Goal: Find specific page/section: Find specific page/section

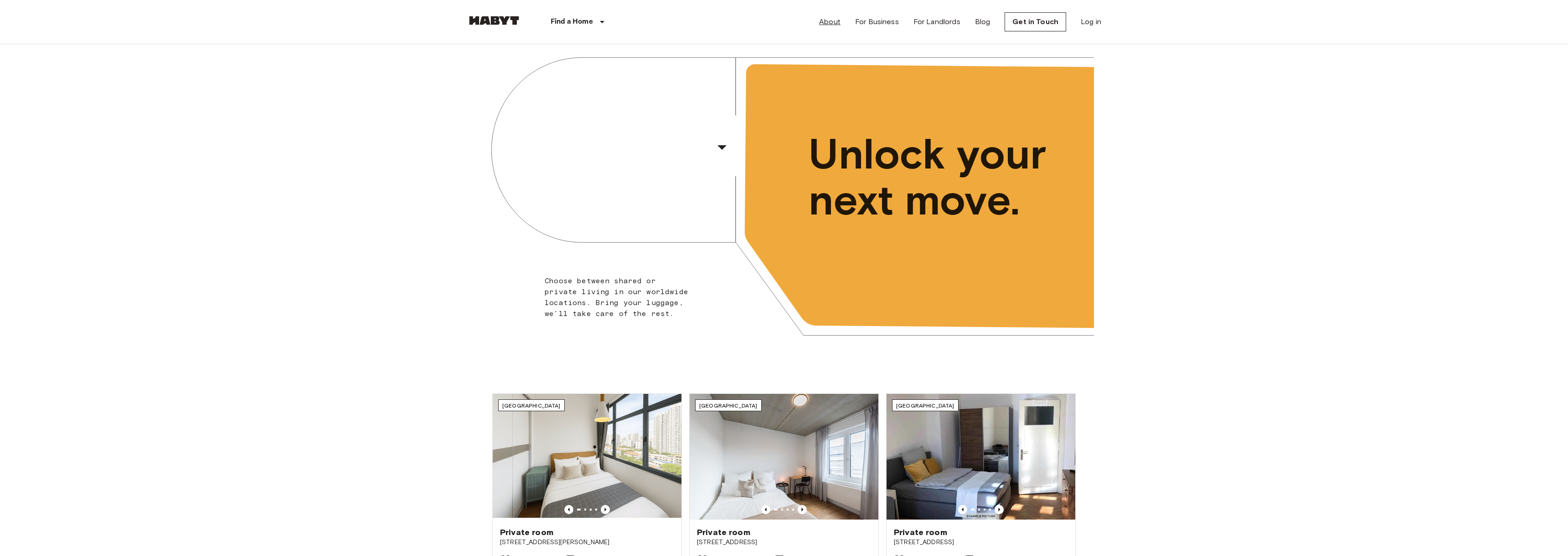
click at [830, 22] on link "About" at bounding box center [829, 22] width 22 height 11
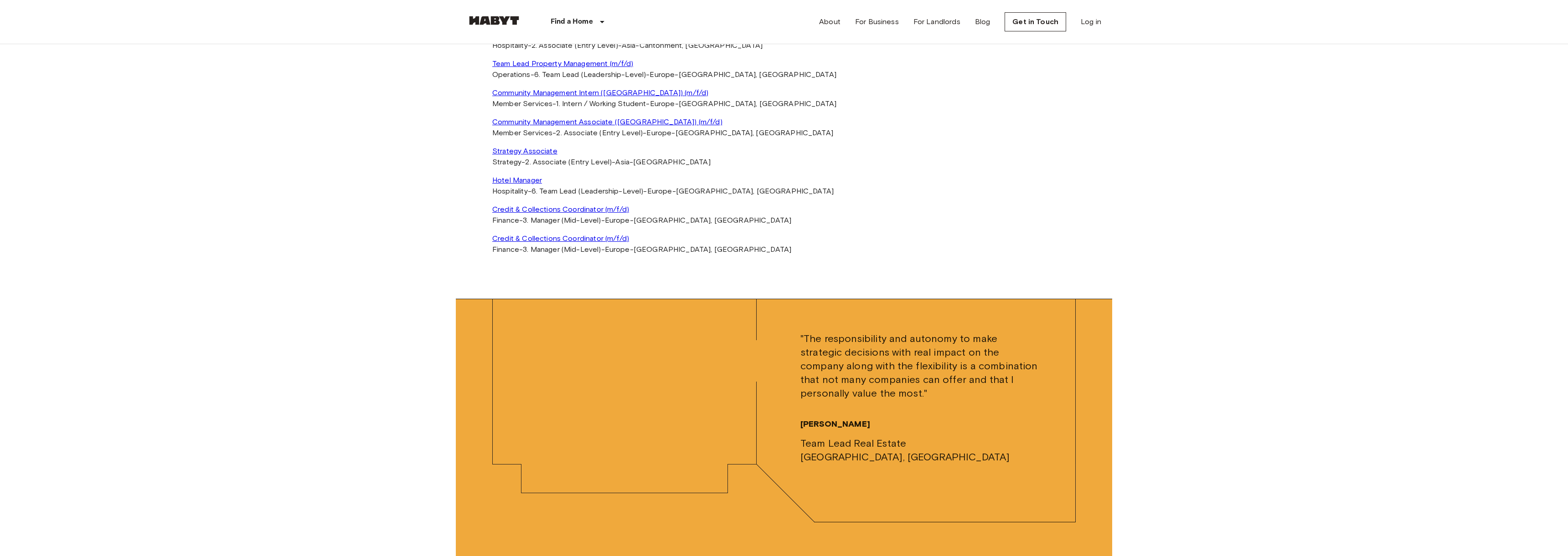
scroll to position [2118, 0]
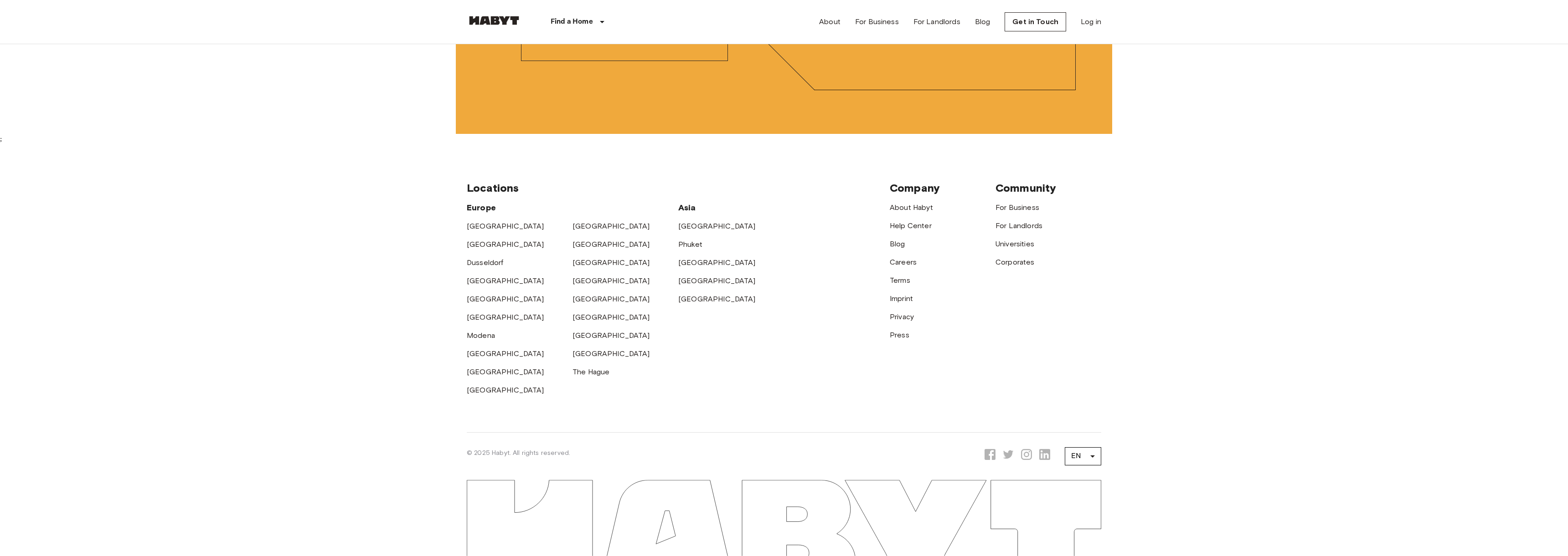
scroll to position [2074, 0]
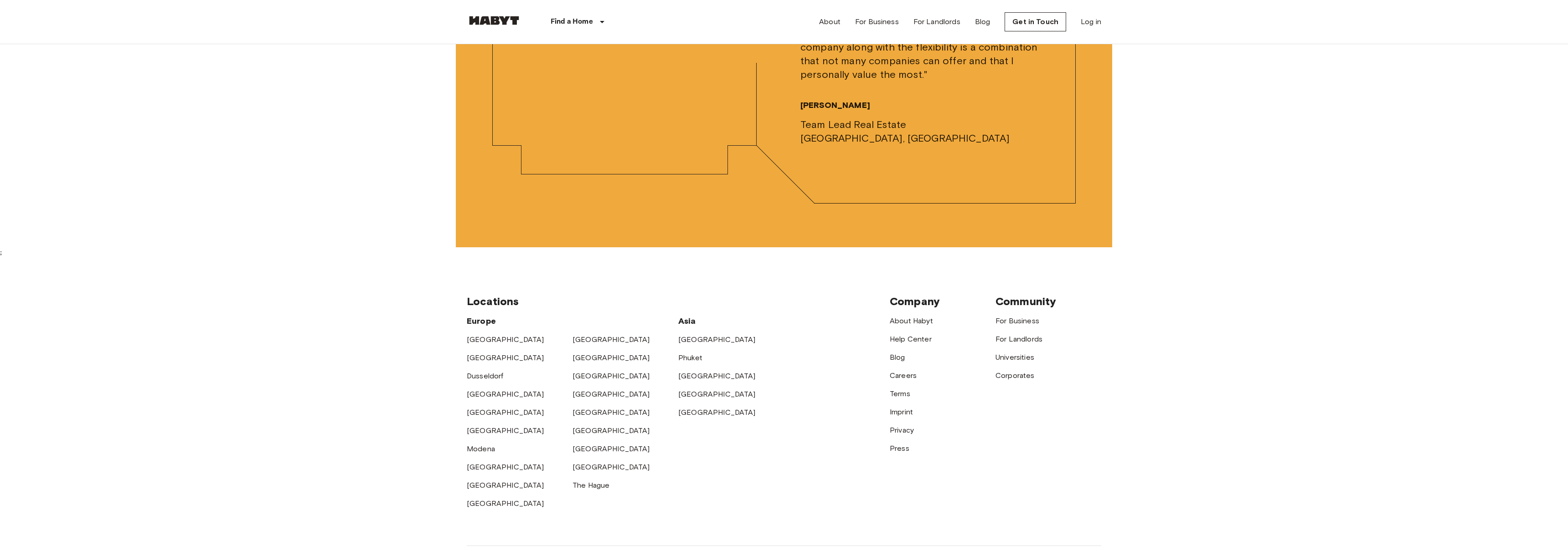
select select "********"
